Goal: Information Seeking & Learning: Learn about a topic

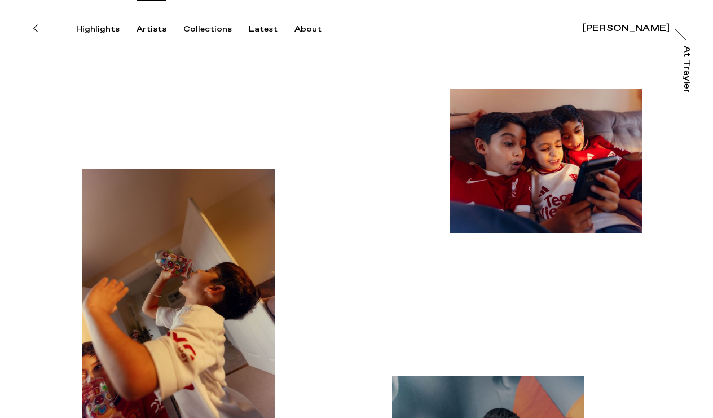
click at [156, 30] on div "Artists" at bounding box center [152, 29] width 30 height 10
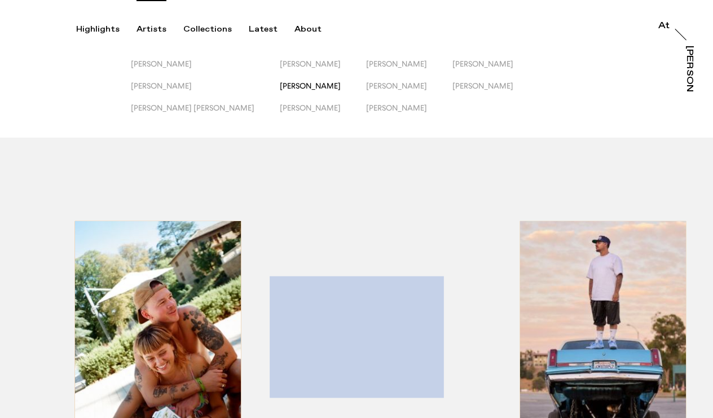
click at [280, 84] on span "[PERSON_NAME]" at bounding box center [310, 85] width 61 height 9
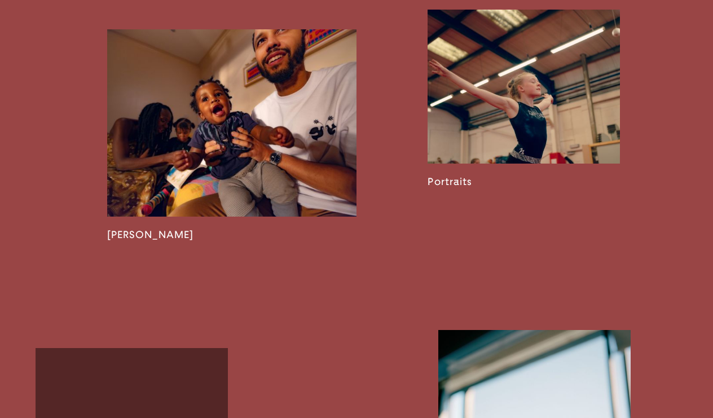
scroll to position [1575, 0]
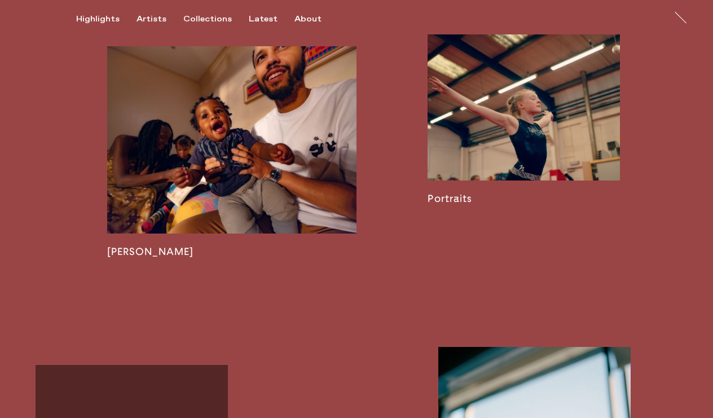
click at [467, 200] on link at bounding box center [524, 116] width 192 height 178
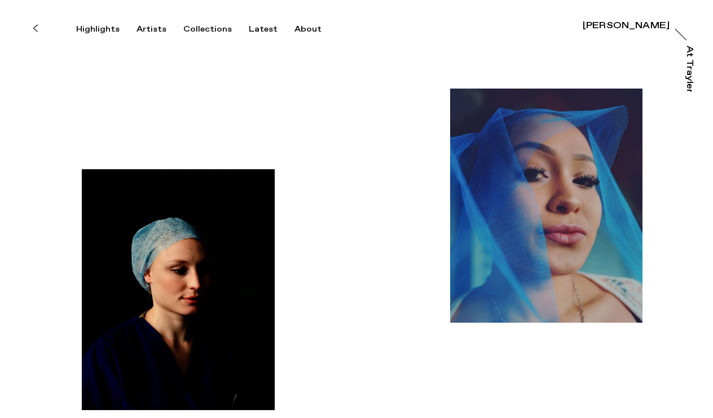
click at [643, 25] on div "[PERSON_NAME]" at bounding box center [626, 25] width 87 height 9
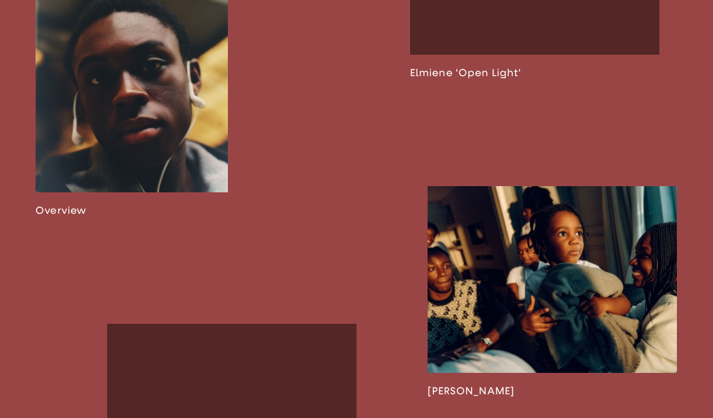
scroll to position [787, 0]
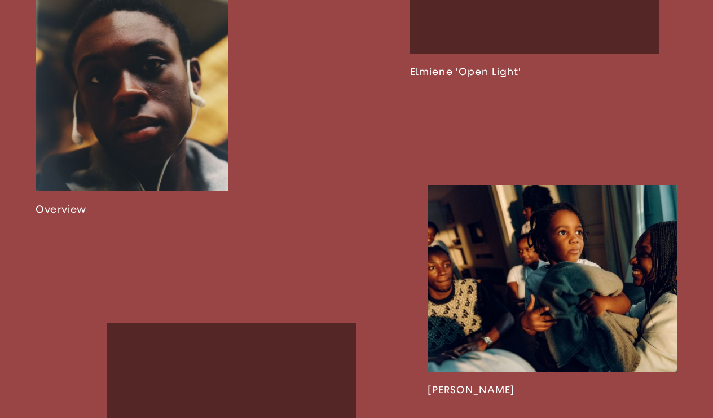
click at [209, 118] on link at bounding box center [132, 86] width 192 height 258
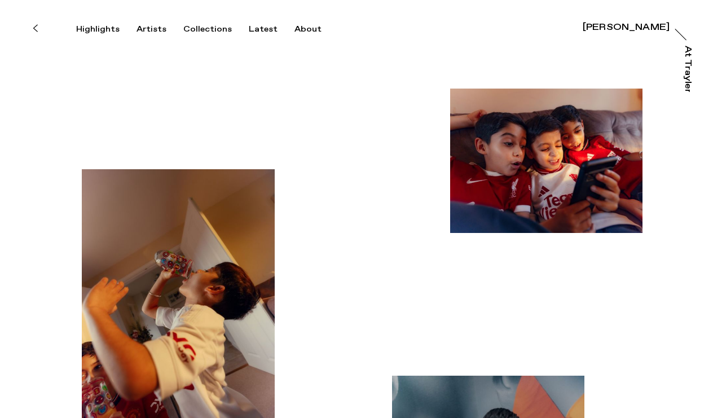
click at [638, 30] on div "[PERSON_NAME]" at bounding box center [626, 25] width 87 height 9
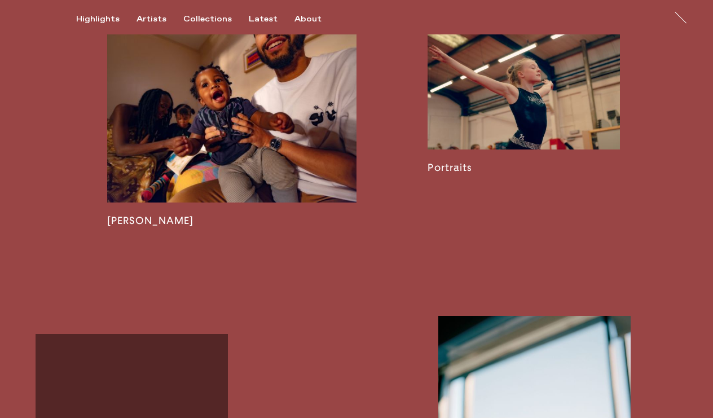
scroll to position [1649, 0]
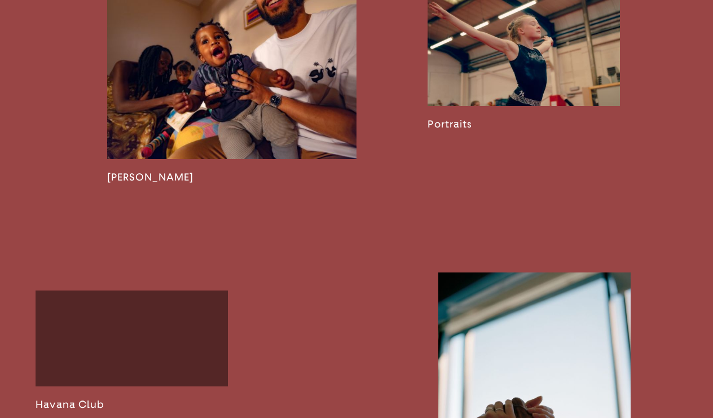
click at [486, 130] on link at bounding box center [524, 41] width 192 height 178
